Goal: Navigation & Orientation: Find specific page/section

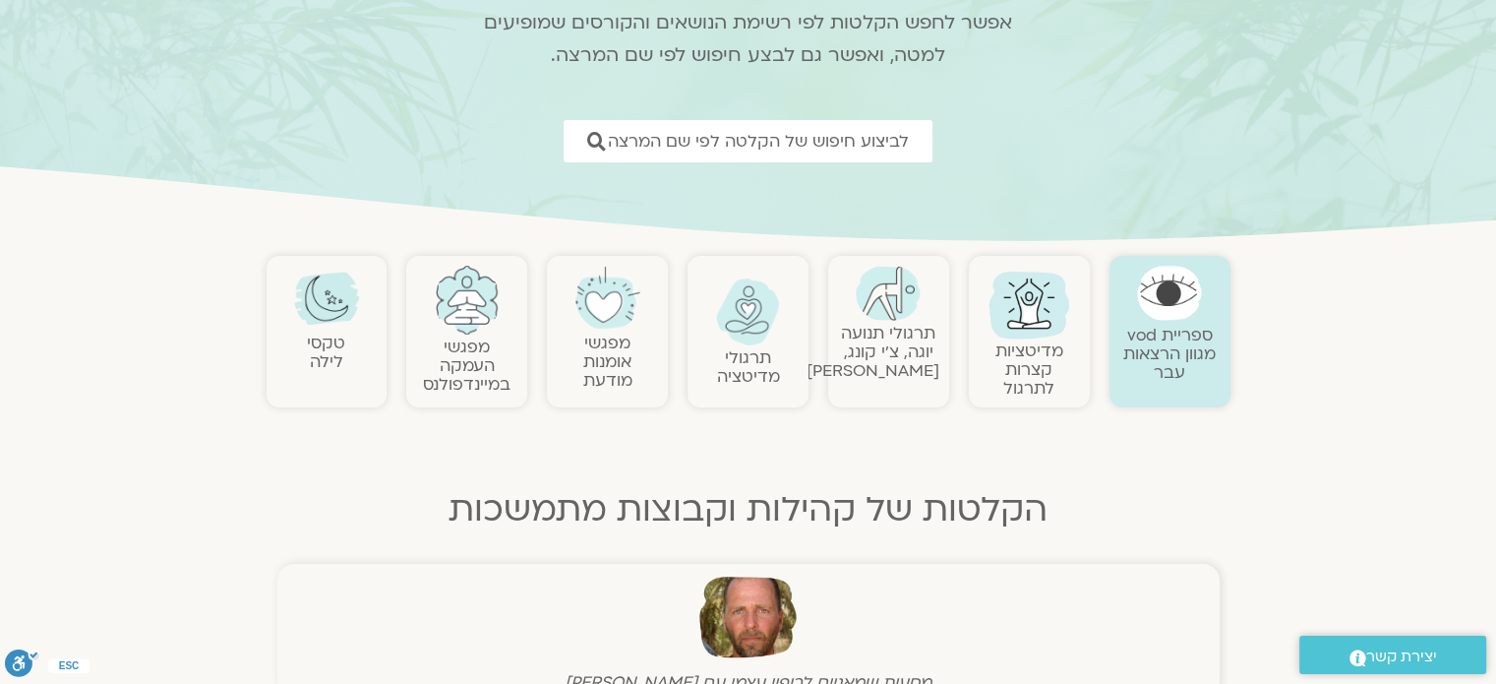
scroll to position [197, 0]
click at [342, 360] on link "טקסי לילה" at bounding box center [326, 349] width 38 height 41
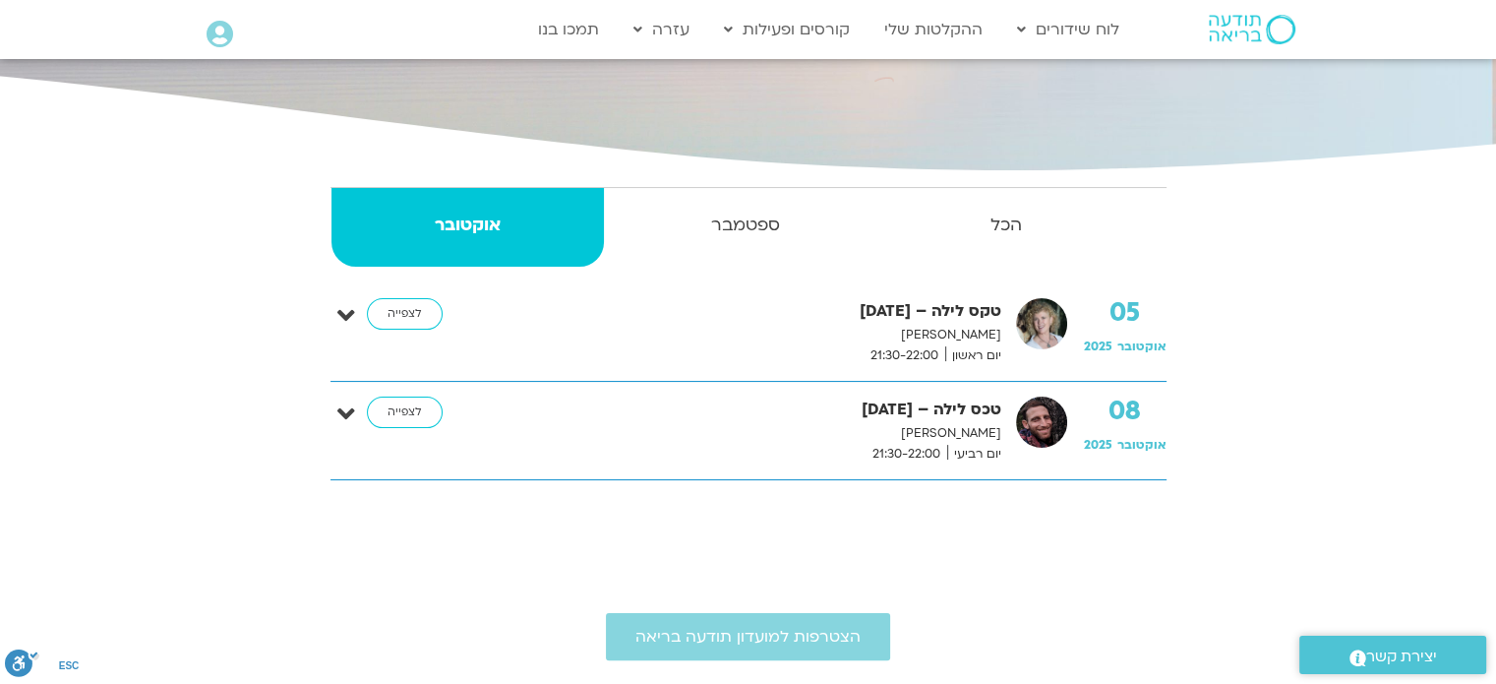
scroll to position [394, 0]
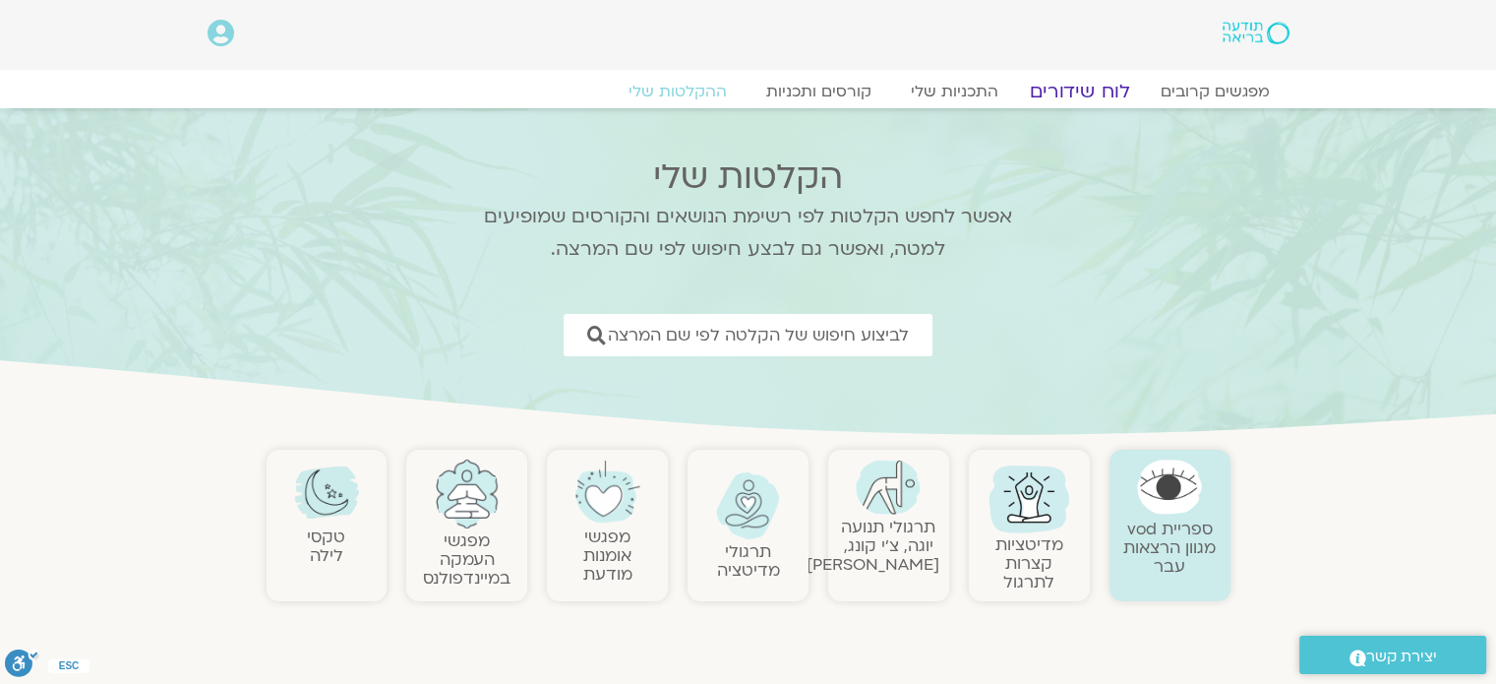
click at [1096, 91] on link "לוח שידורים" at bounding box center [1079, 92] width 148 height 24
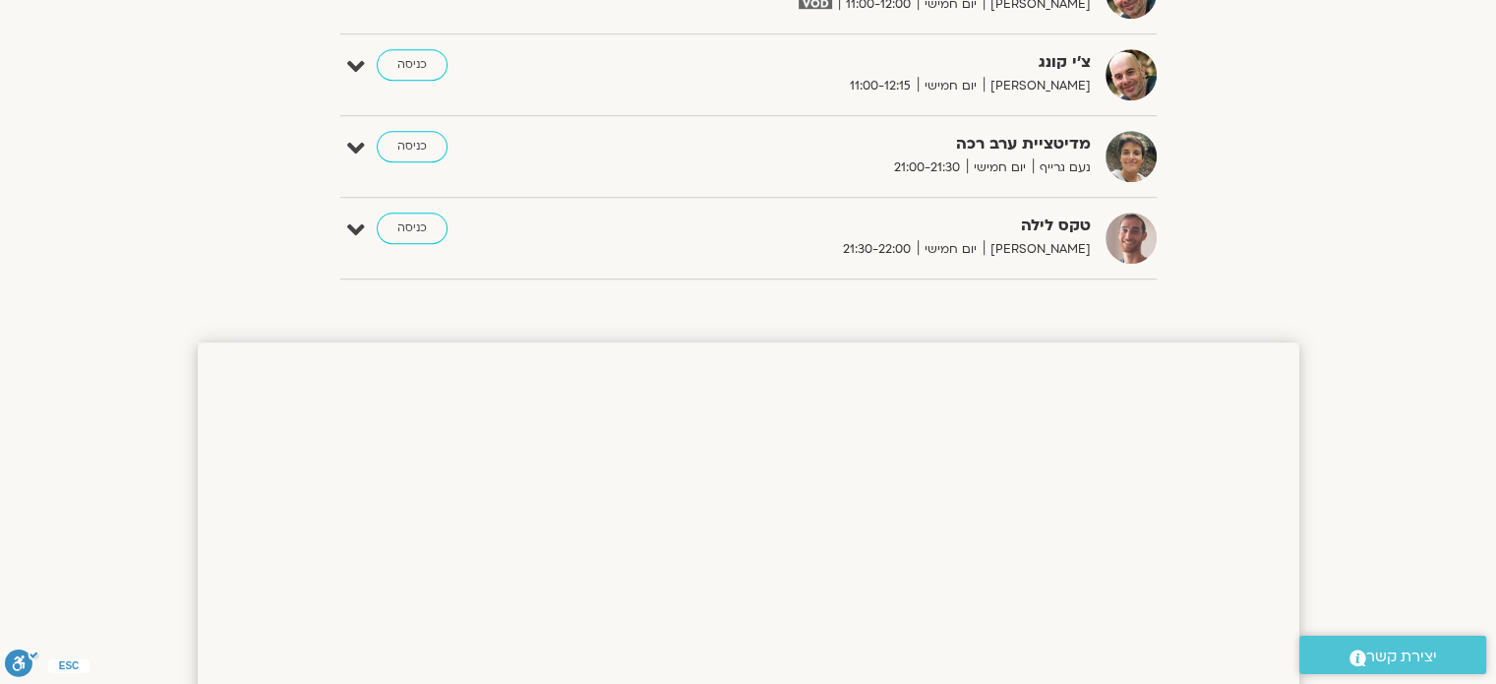
scroll to position [1377, 0]
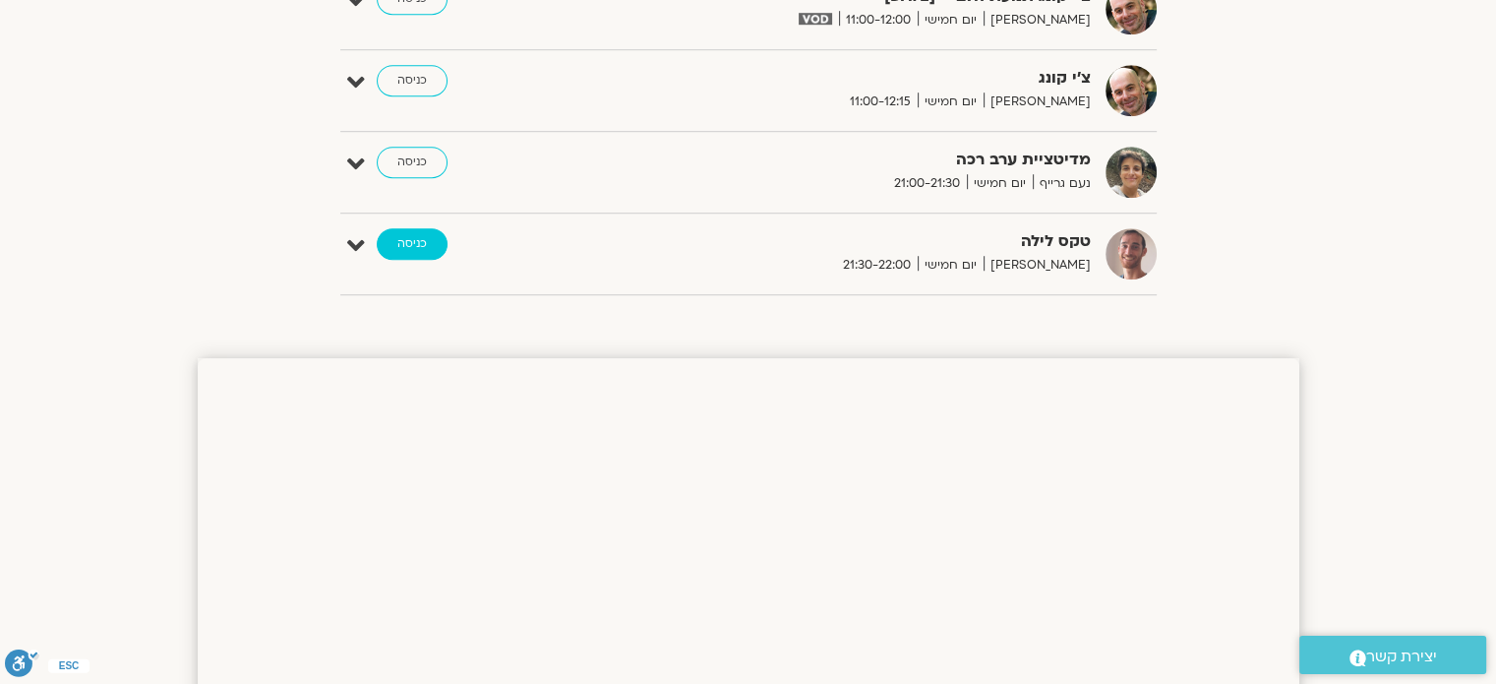
click at [421, 250] on link "כניסה" at bounding box center [412, 243] width 71 height 31
